Goal: Information Seeking & Learning: Learn about a topic

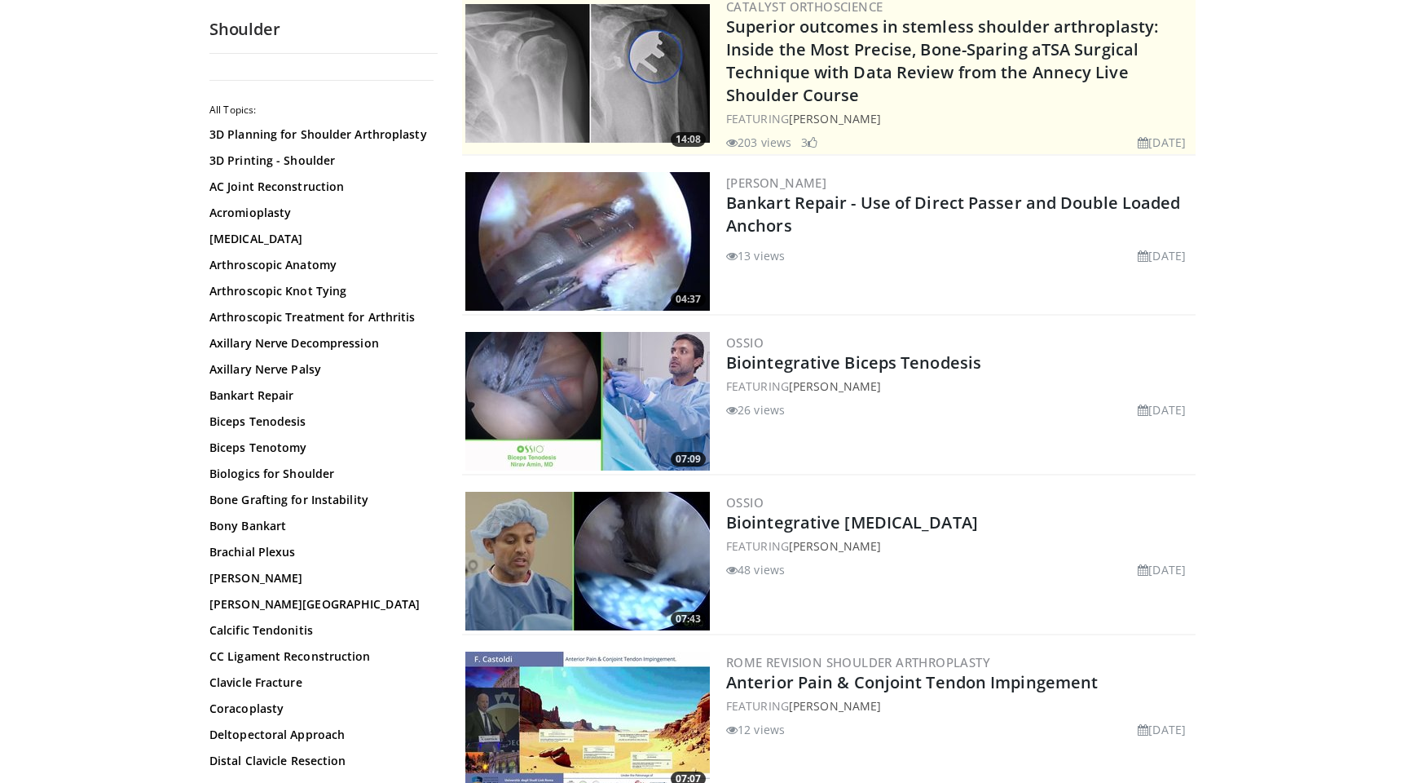
scroll to position [198, 0]
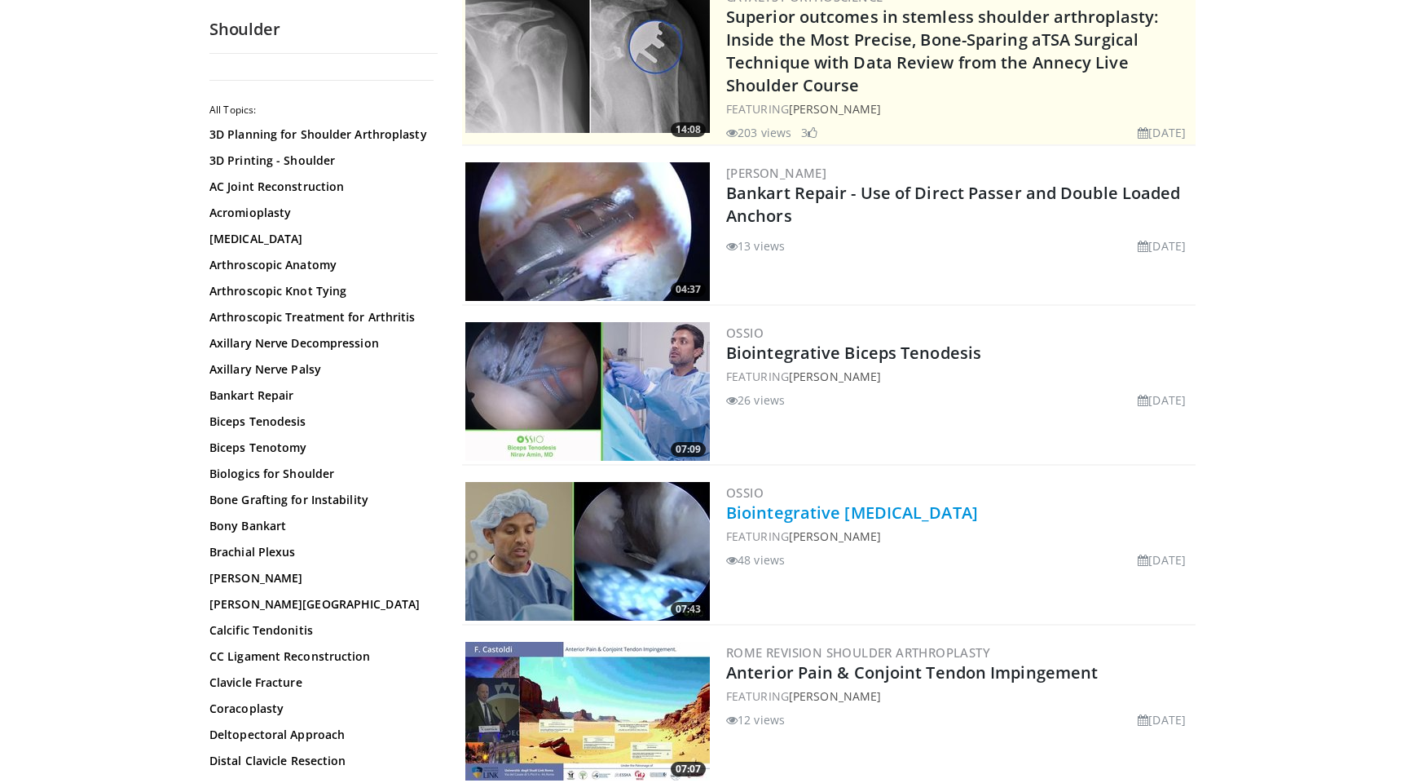
click at [975, 520] on link "Biointegrative [MEDICAL_DATA]" at bounding box center [852, 512] width 252 height 22
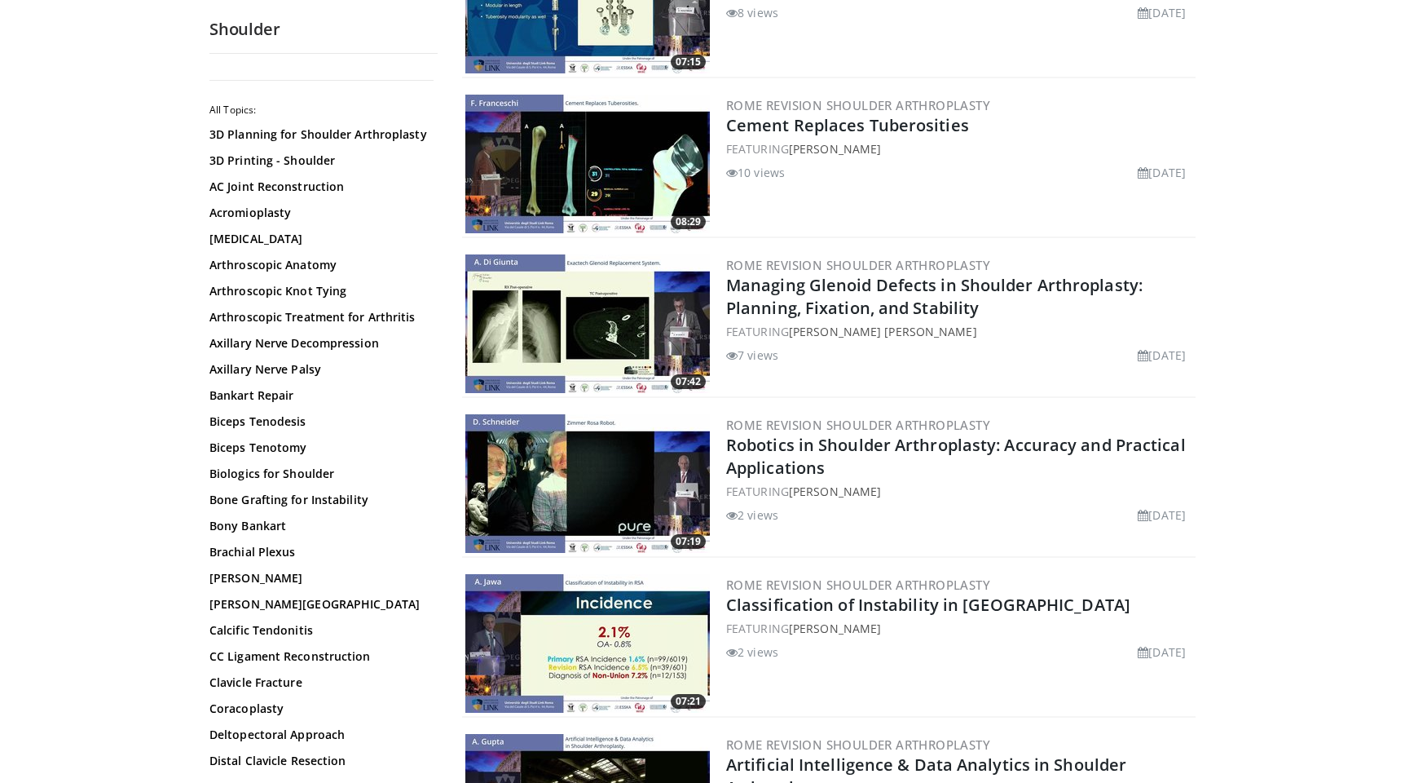
scroll to position [1702, 0]
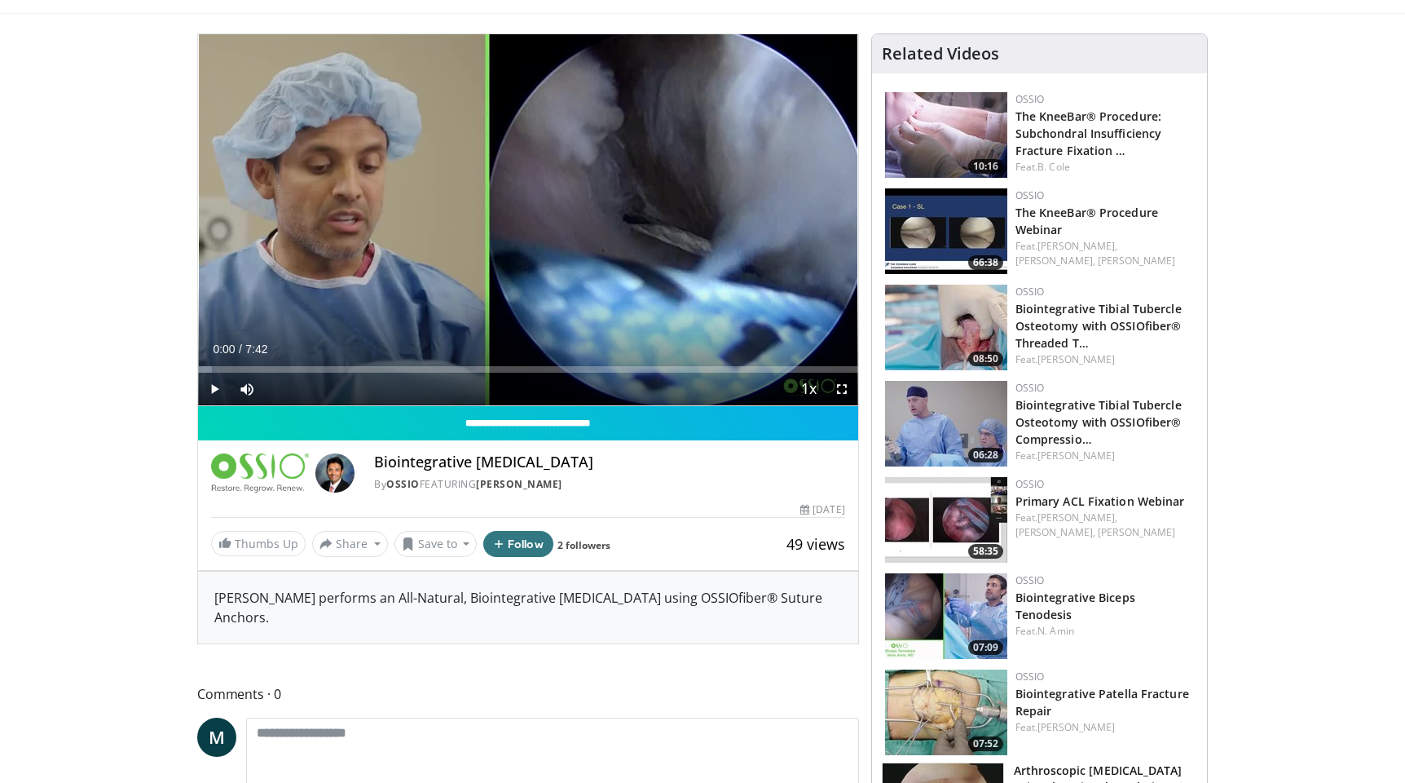
scroll to position [24, 0]
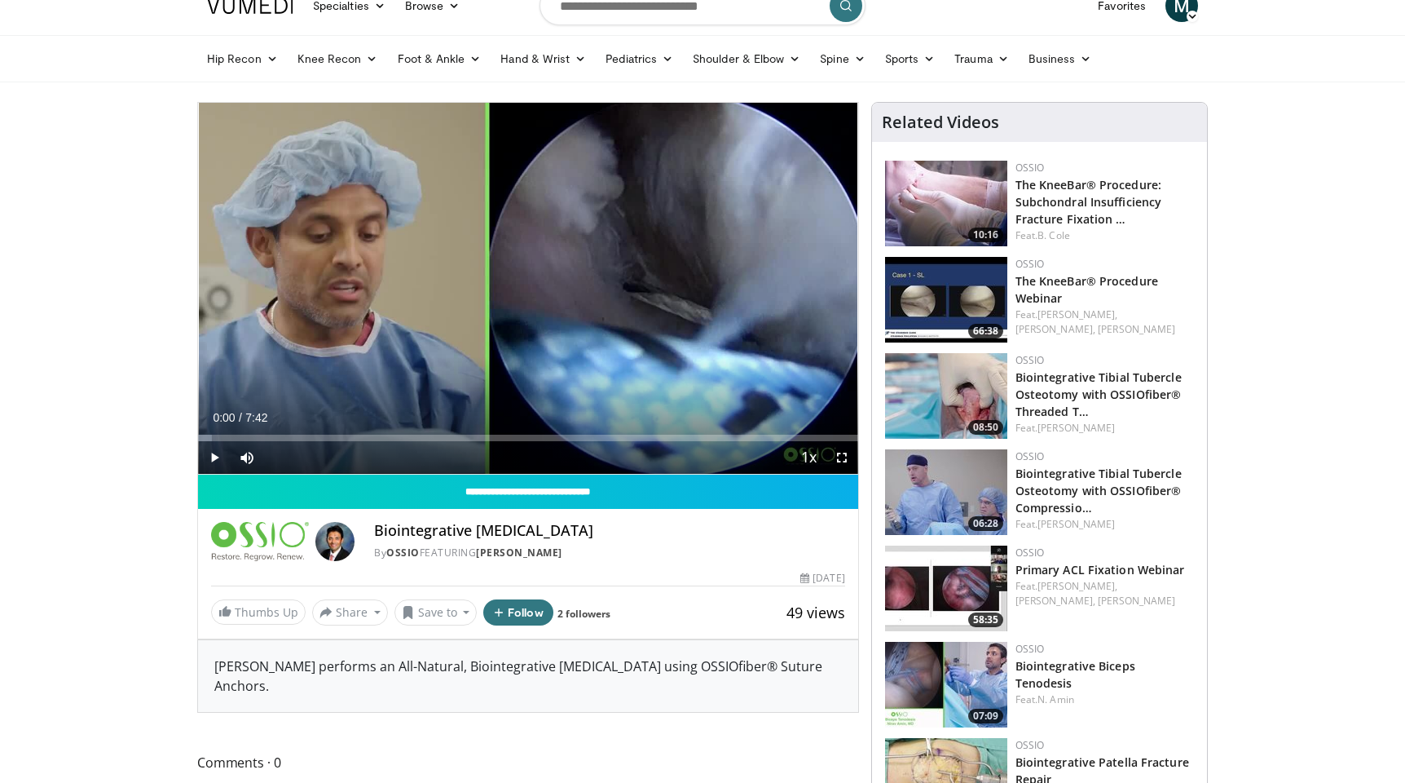
click at [215, 454] on span "Video Player" at bounding box center [214, 457] width 33 height 33
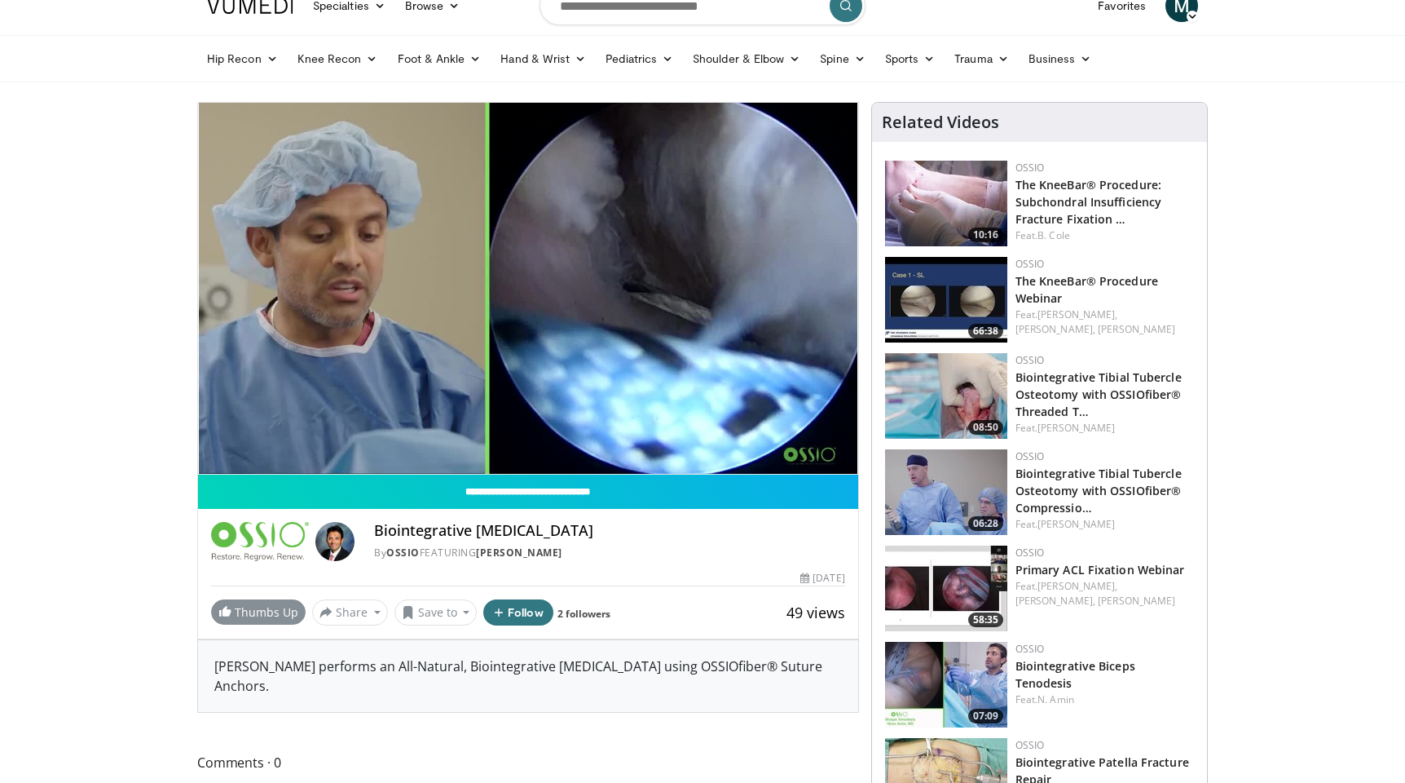
click at [249, 612] on link "Thumbs Up" at bounding box center [258, 611] width 95 height 25
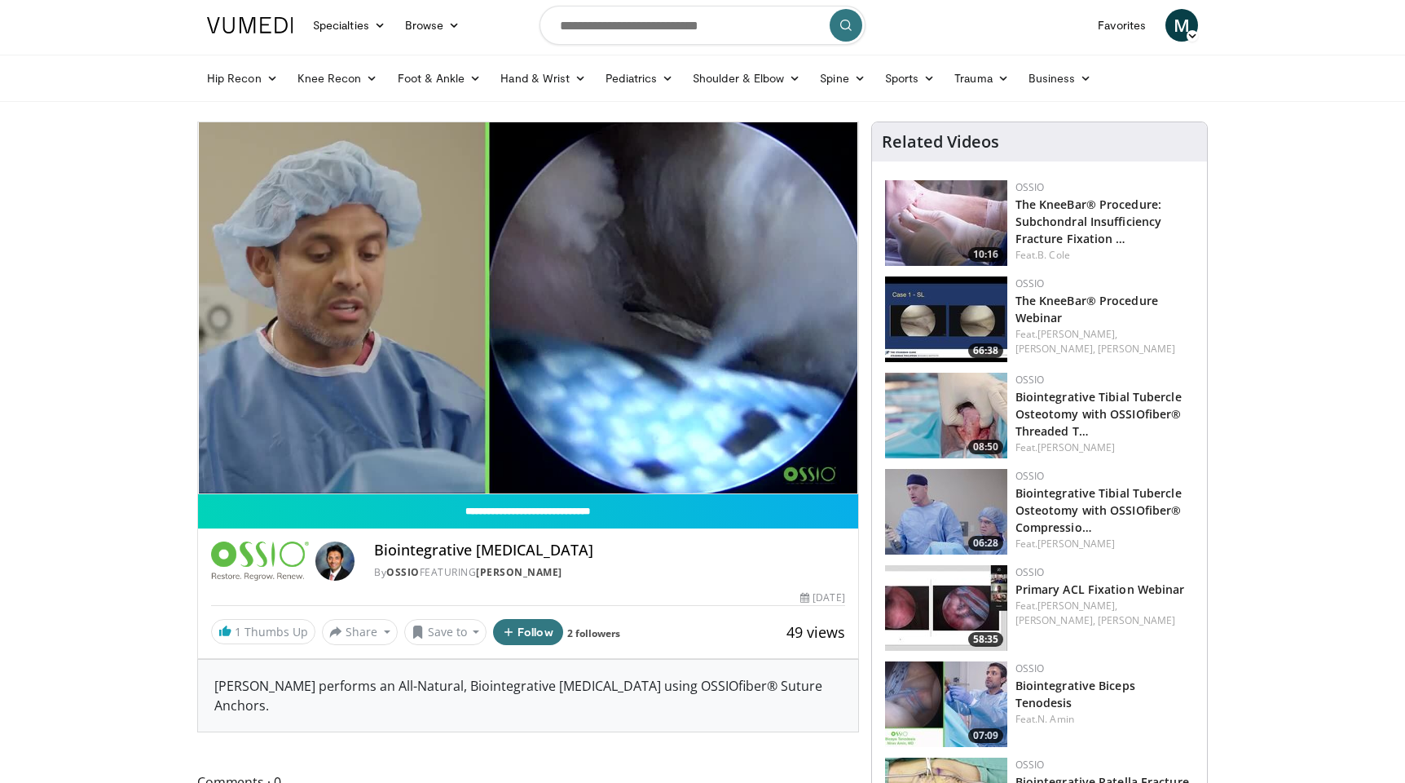
scroll to position [2, 0]
